Goal: Check status: Verify the current state of an ongoing process or item

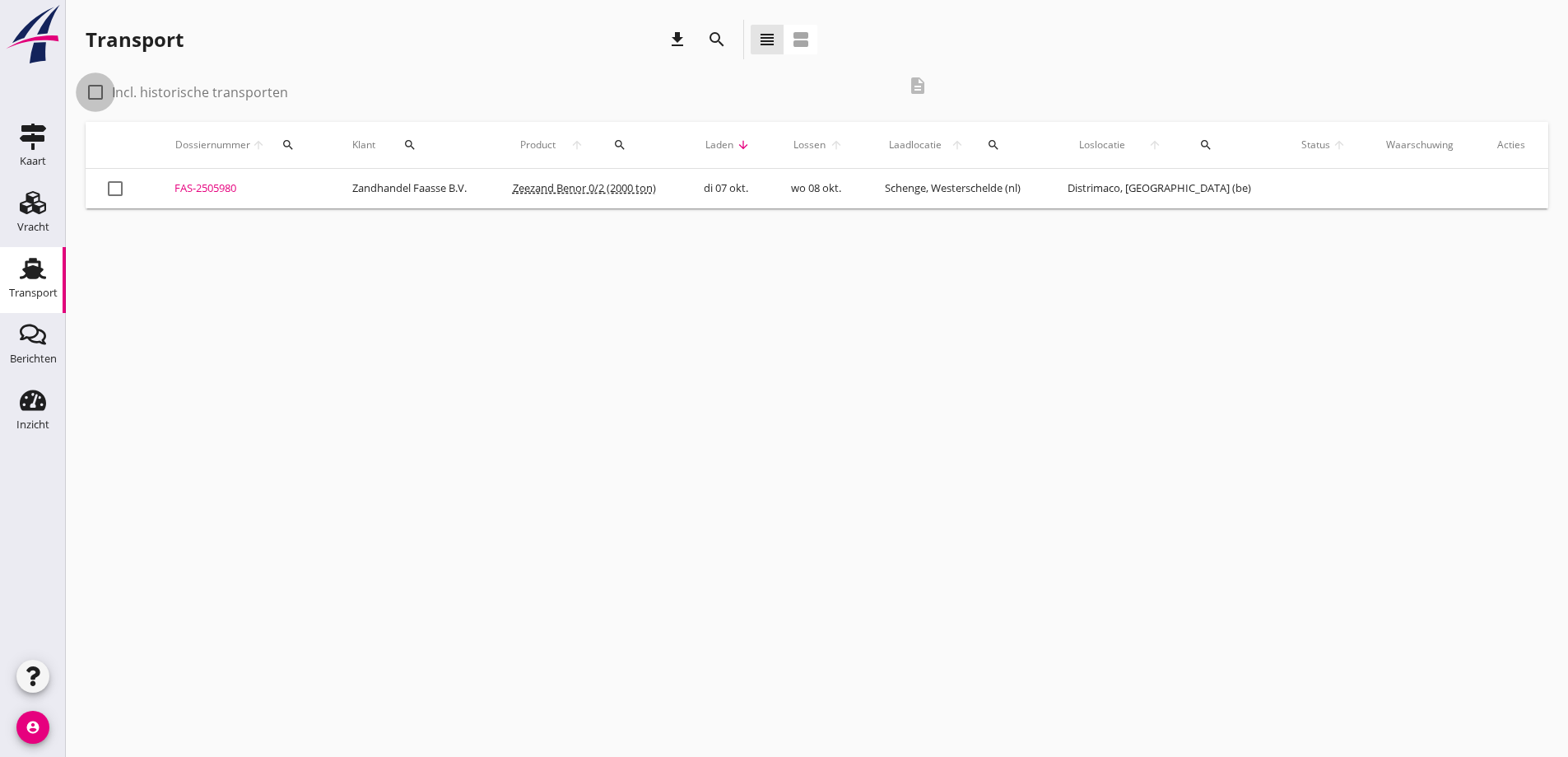
click at [90, 89] on div at bounding box center [96, 92] width 28 height 28
checkbox input "true"
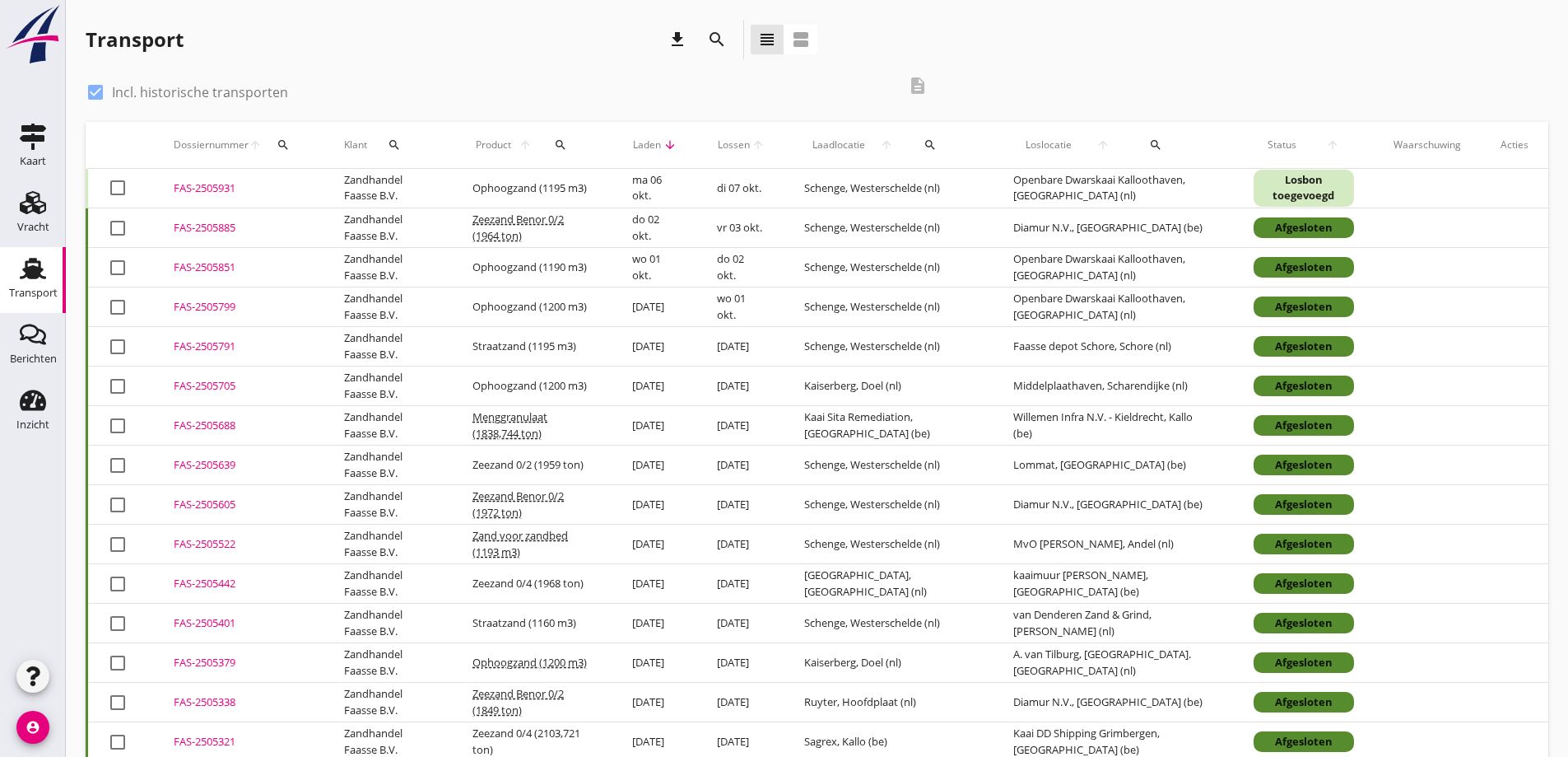
click at [215, 221] on div "FAS-2505885" at bounding box center [239, 228] width 131 height 17
click at [217, 180] on div "FAS-2505931" at bounding box center [239, 189] width 131 height 17
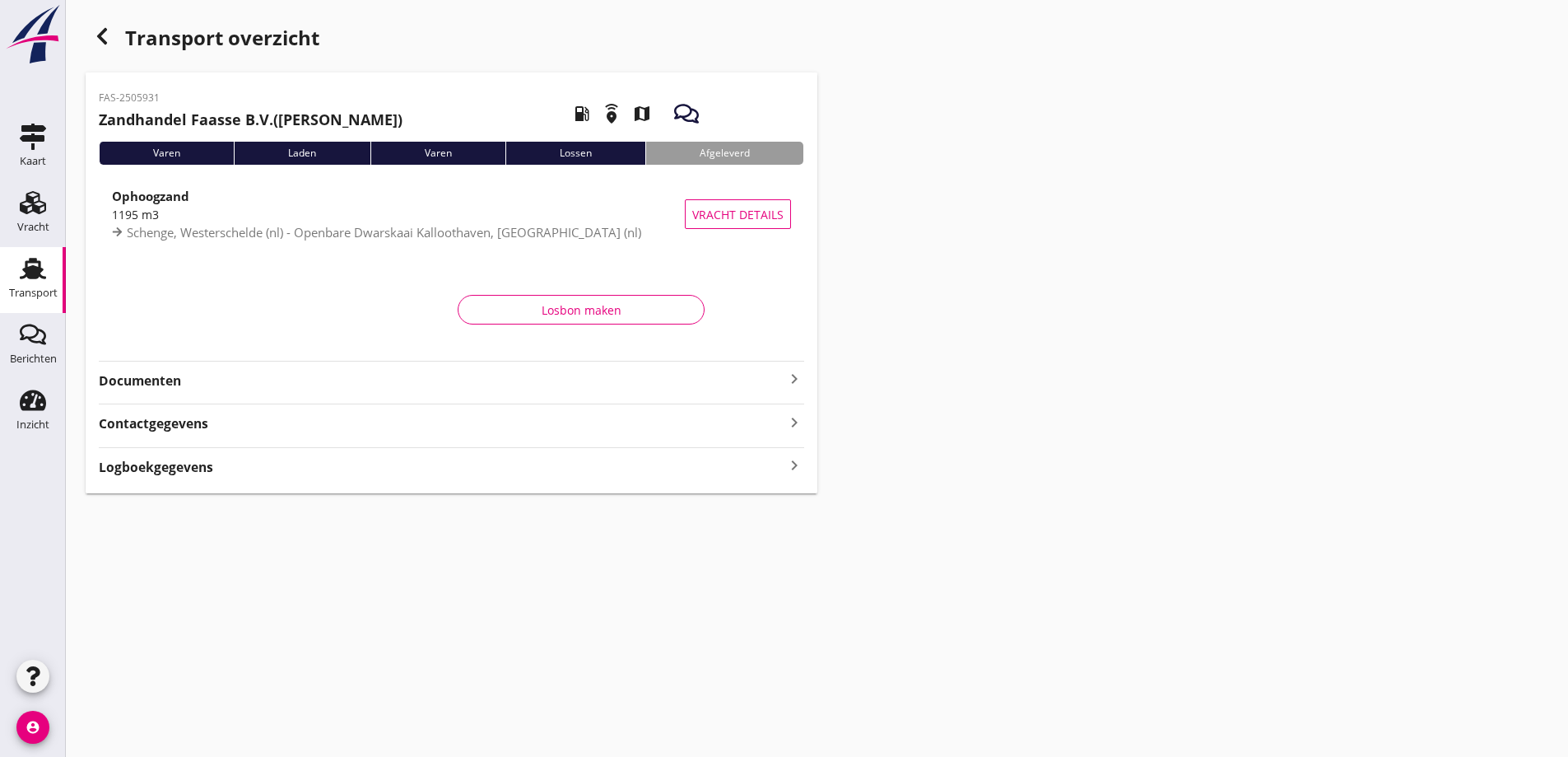
click at [150, 377] on strong "Documenten" at bounding box center [441, 381] width 686 height 19
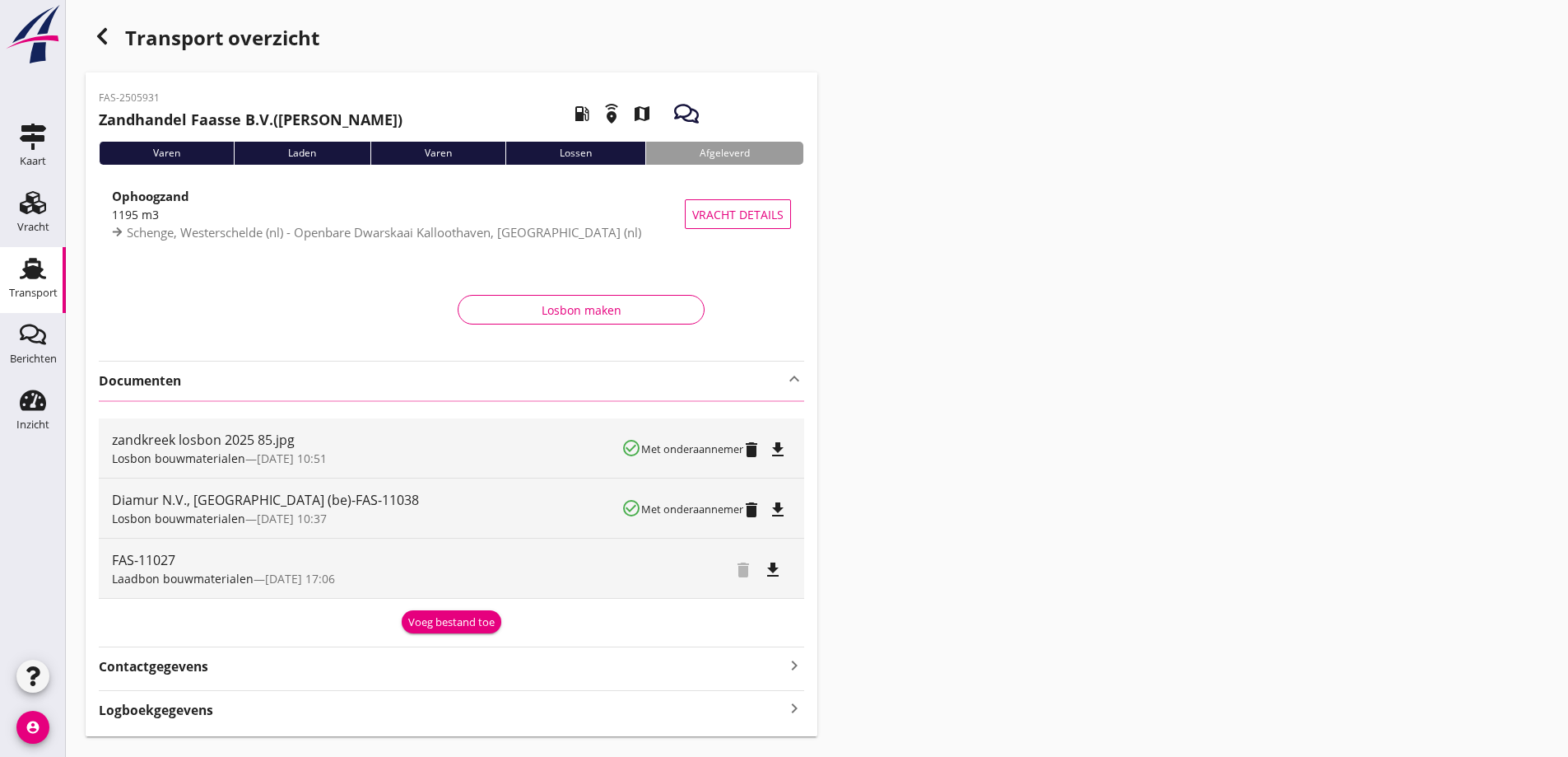
click at [445, 622] on div "Voeg bestand toe" at bounding box center [451, 622] width 86 height 17
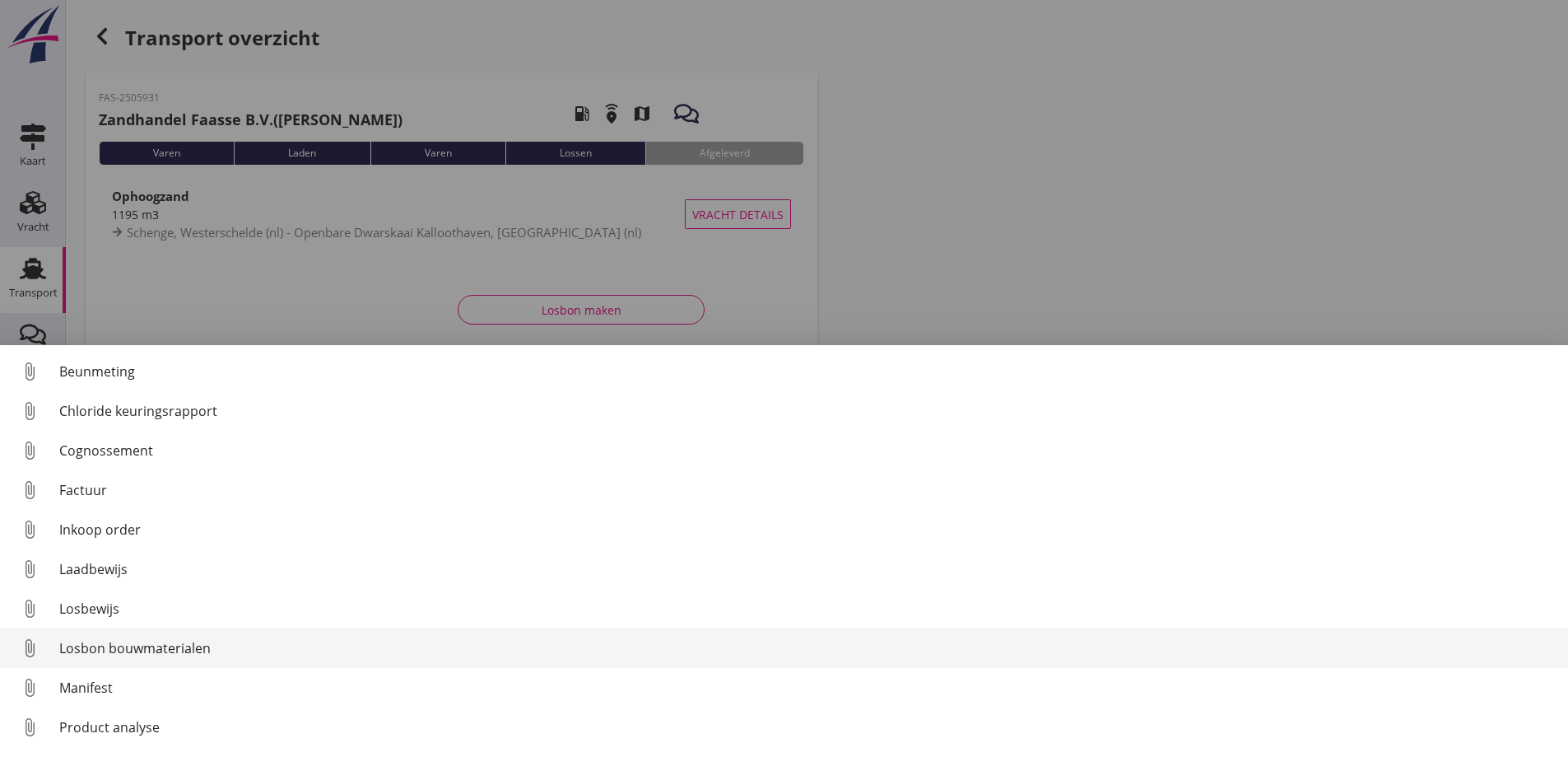
click at [187, 635] on link "attach_file Losbon bouwmaterialen" at bounding box center [784, 647] width 1568 height 40
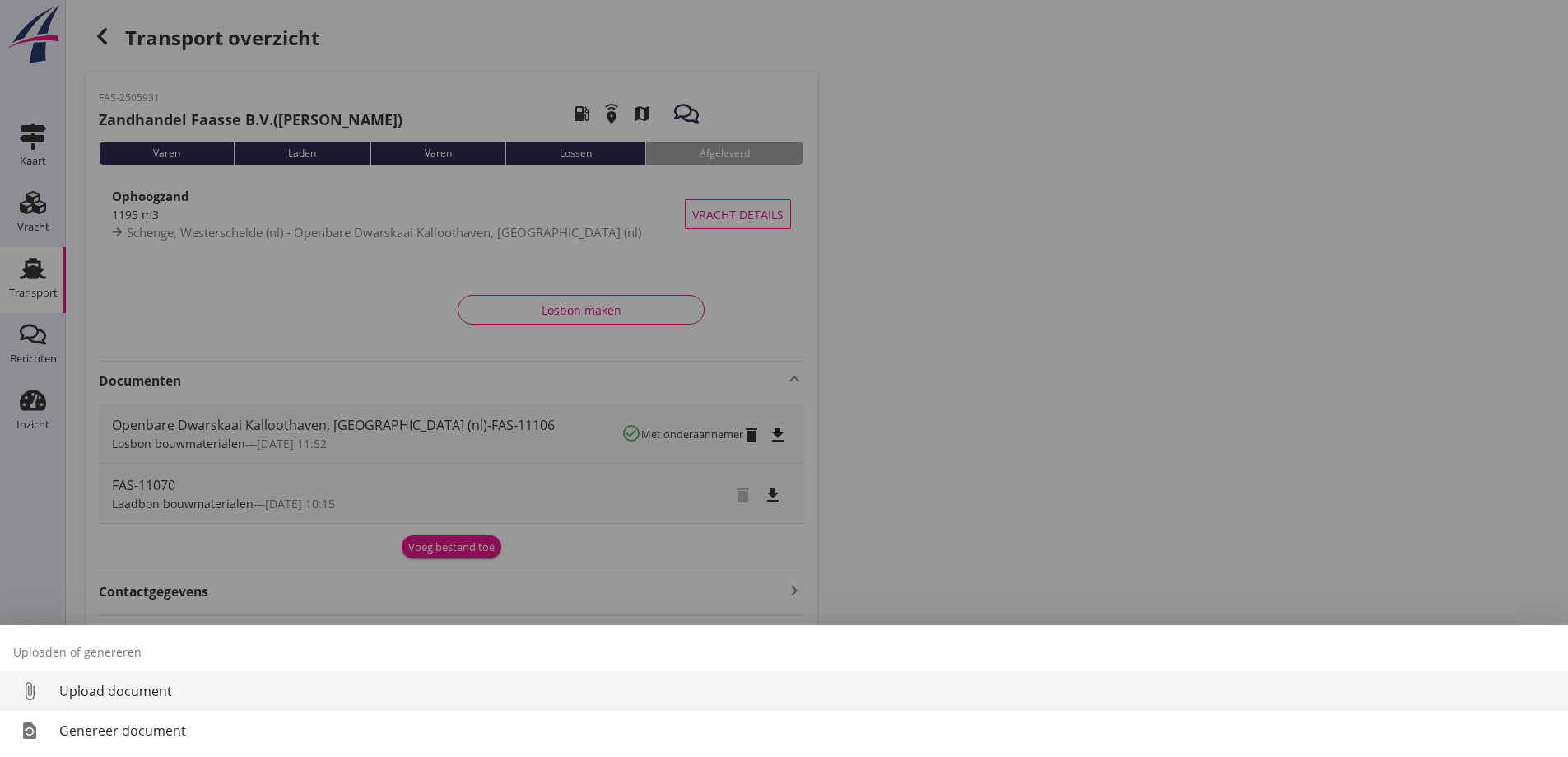
click at [133, 682] on div "Upload document" at bounding box center [807, 690] width 1496 height 20
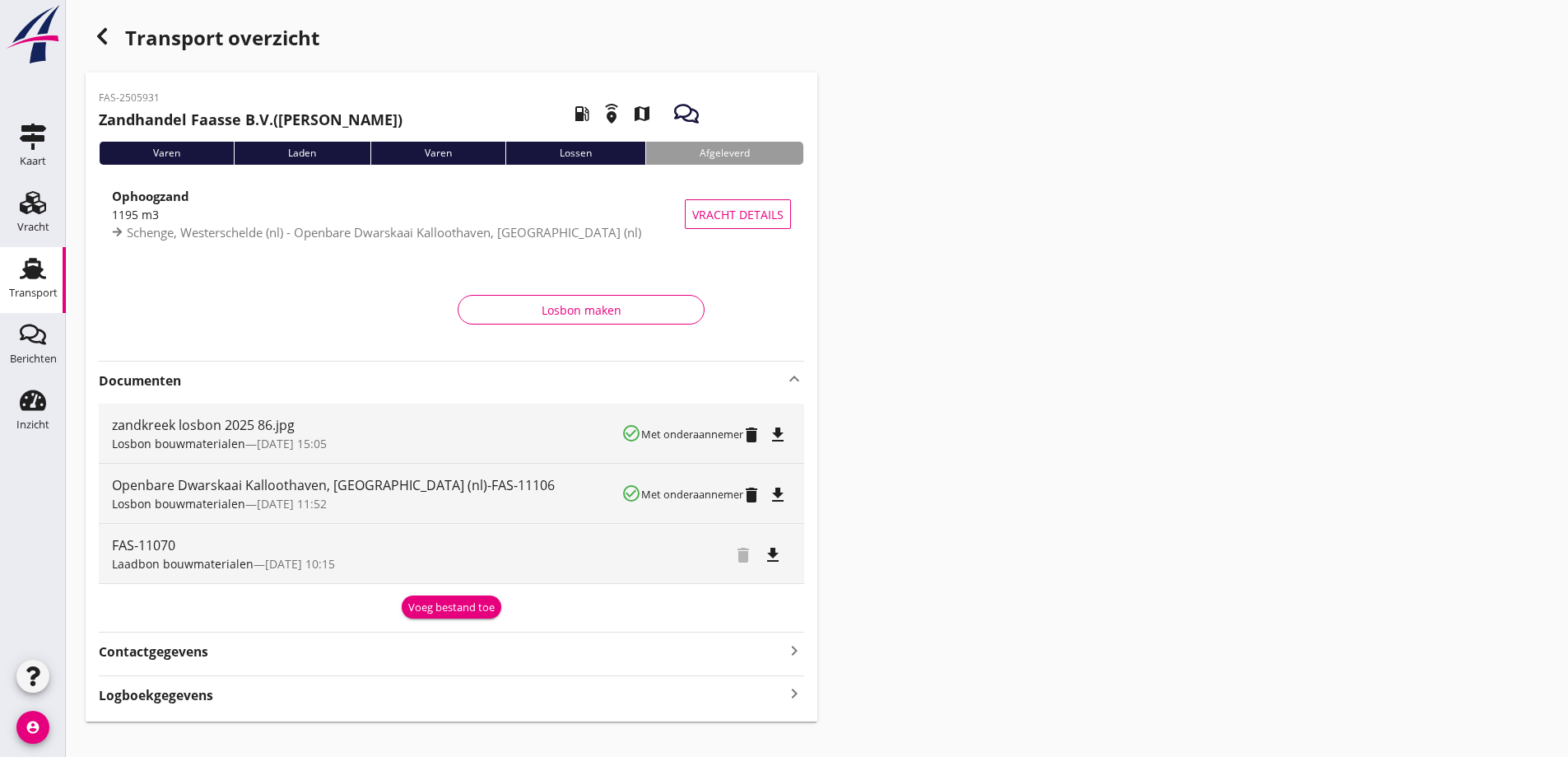
click at [1079, 372] on div "Transport overzicht FAS-2505931 Zandhandel Faasse B.V. ([PERSON_NAME]) local_ga…" at bounding box center [817, 371] width 1502 height 741
click at [93, 39] on icon "button" at bounding box center [101, 35] width 20 height 20
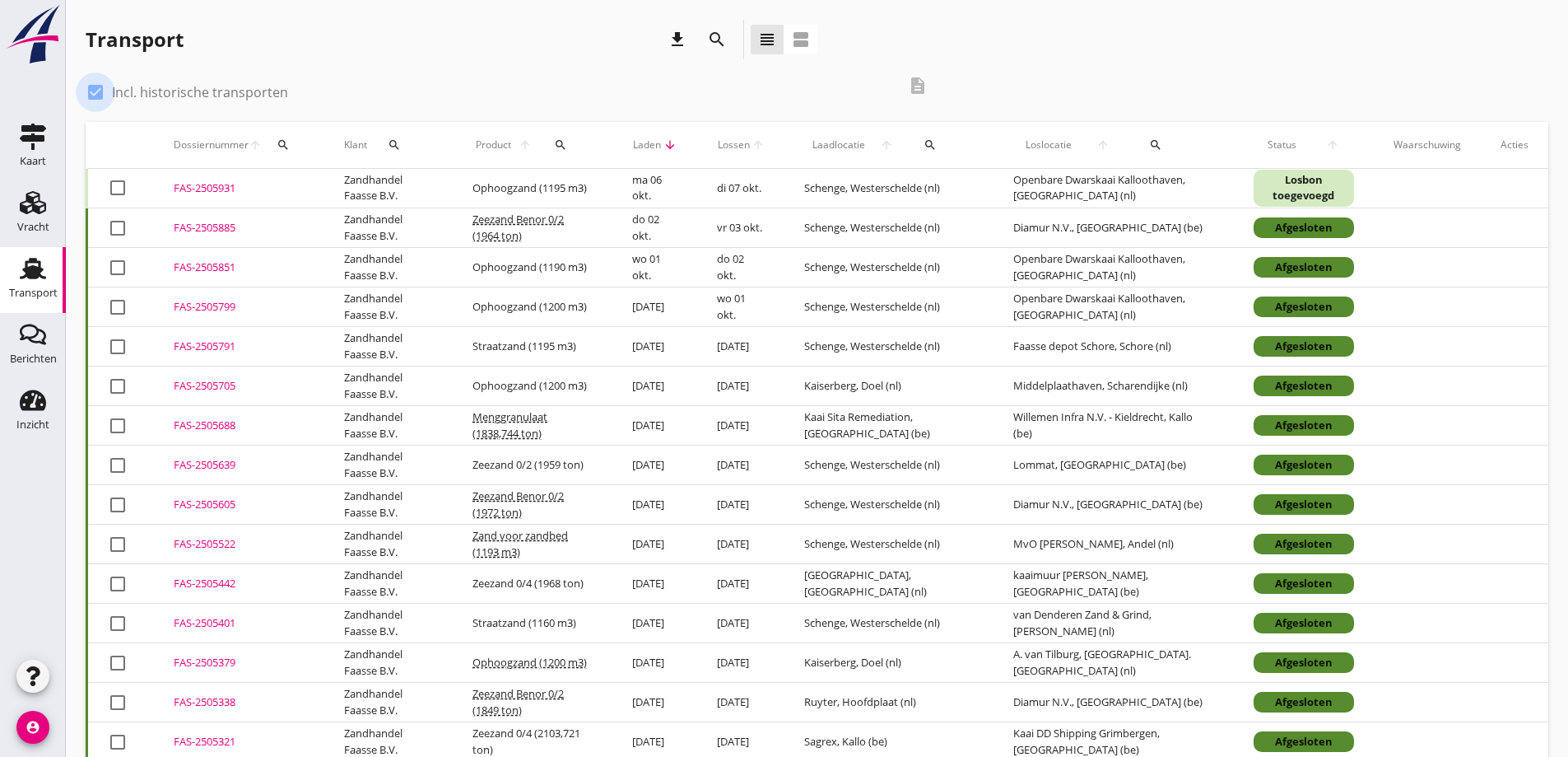
click at [93, 86] on div at bounding box center [96, 92] width 28 height 28
checkbox input "false"
